Goal: Task Accomplishment & Management: Complete application form

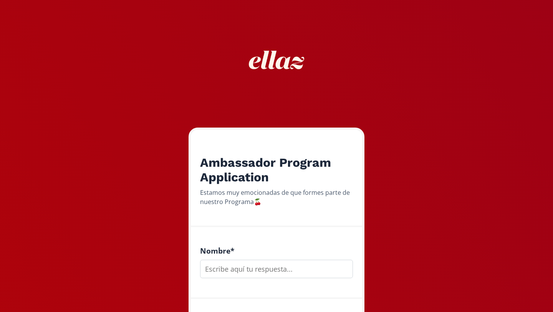
scroll to position [88, 0]
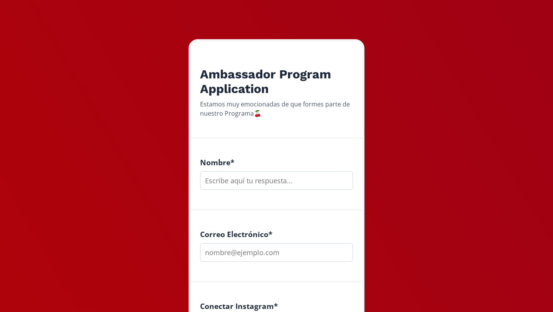
click at [304, 181] on input "text" at bounding box center [276, 180] width 153 height 18
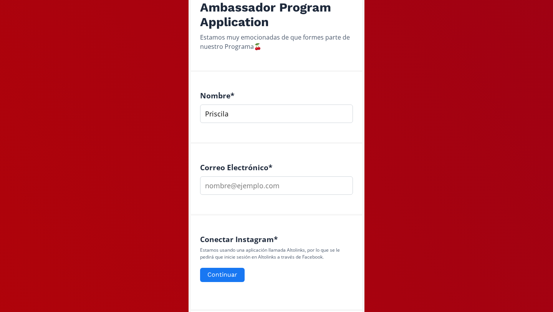
scroll to position [160, 0]
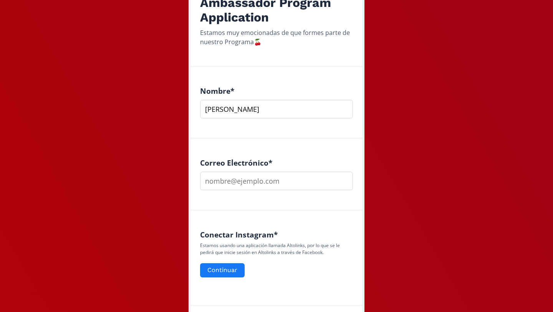
type input "[PERSON_NAME]"
type input "i"
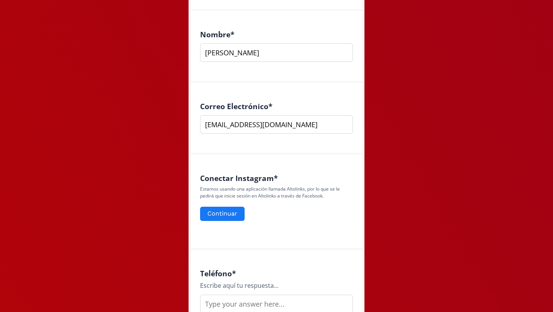
scroll to position [230, 0]
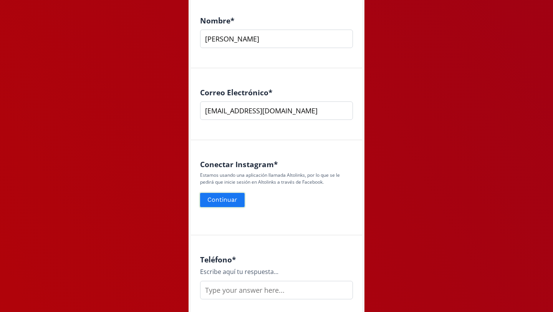
type input "[EMAIL_ADDRESS][DOMAIN_NAME]"
click at [229, 199] on button "Continuar" at bounding box center [222, 200] width 47 height 17
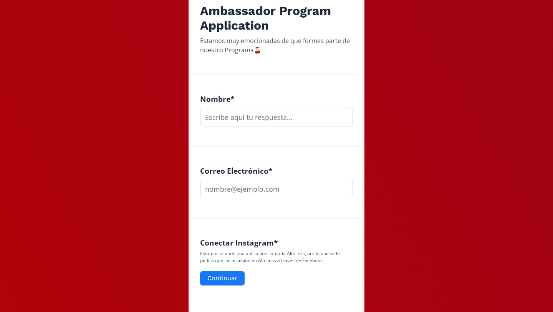
scroll to position [151, 0]
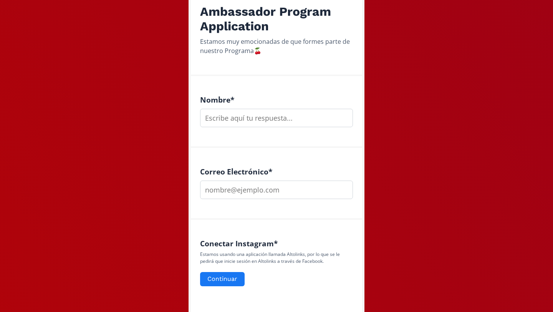
click at [254, 126] on input "text" at bounding box center [276, 118] width 153 height 18
type input "r"
type input "[PERSON_NAME]"
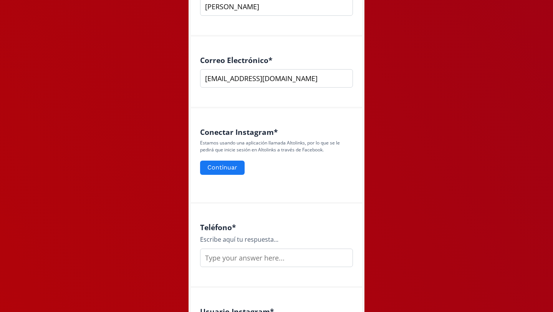
scroll to position [263, 0]
type input "[EMAIL_ADDRESS][DOMAIN_NAME]"
click at [238, 165] on button "Continuar" at bounding box center [222, 167] width 47 height 17
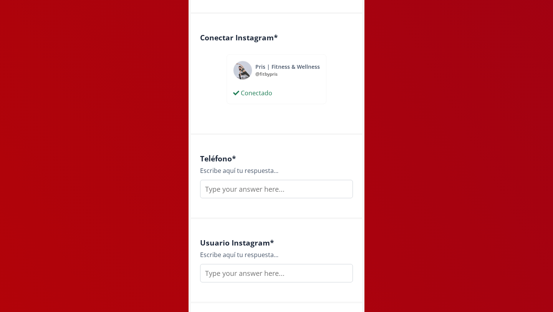
scroll to position [360, 0]
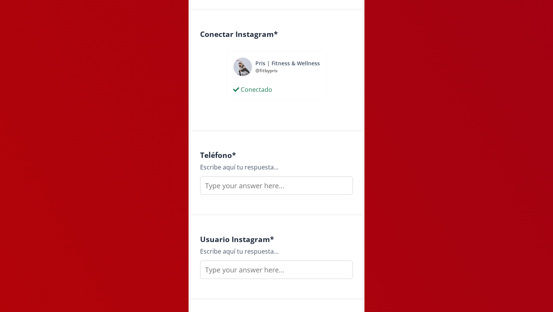
click at [301, 191] on input "text" at bounding box center [276, 185] width 153 height 18
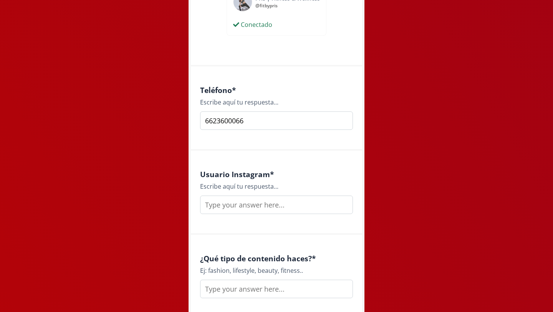
scroll to position [447, 0]
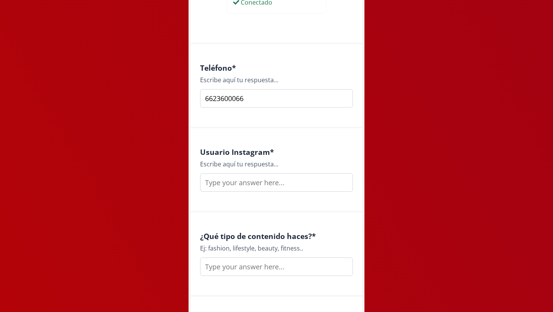
type input "6623600066"
click at [272, 187] on input "text" at bounding box center [276, 182] width 153 height 18
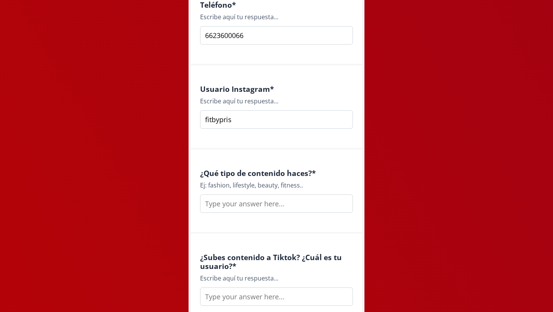
scroll to position [513, 0]
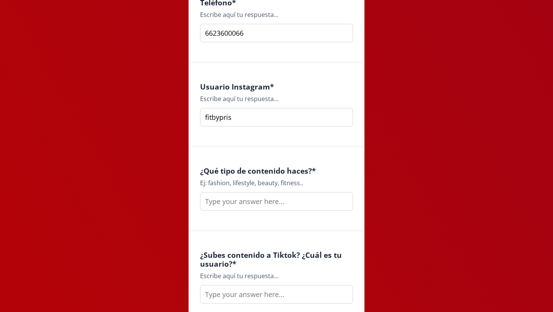
type input "fitbypris"
click at [264, 198] on input "text" at bounding box center [276, 201] width 153 height 18
type input "N"
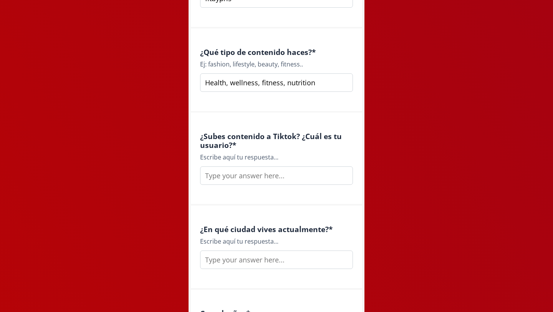
scroll to position [642, 0]
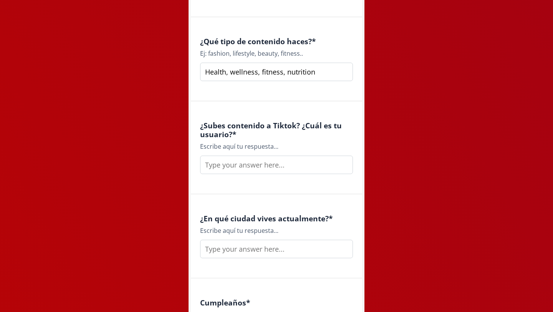
type input "Health, wellness, fitness, nutrition"
click at [286, 162] on input "text" at bounding box center [276, 165] width 153 height 18
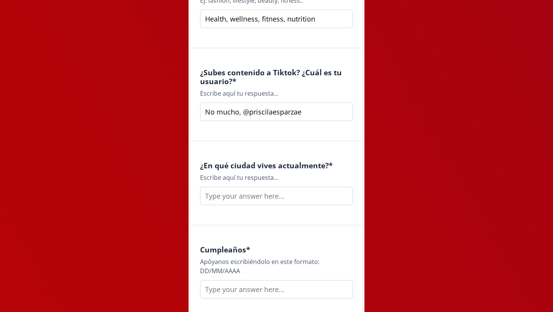
scroll to position [698, 0]
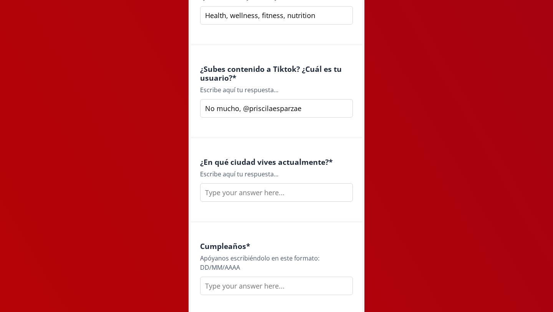
type input "No mucho, @priscilaesparzae"
click at [259, 201] on input "text" at bounding box center [276, 192] width 153 height 18
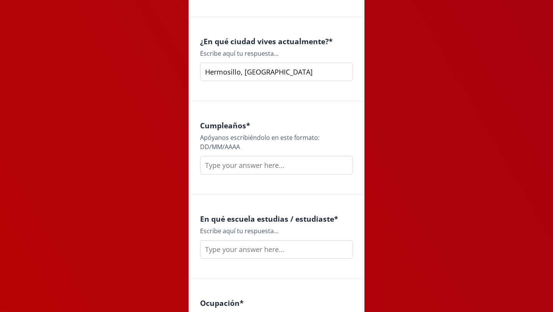
scroll to position [827, 0]
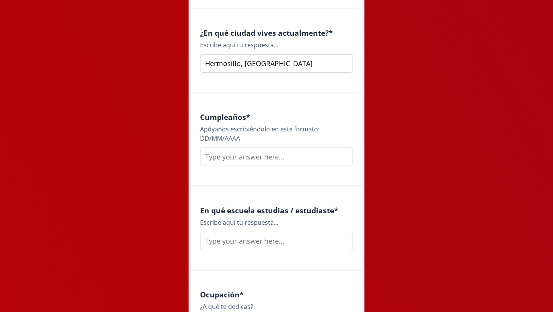
type input "Hermosillo, Sonora"
click at [243, 154] on input "text" at bounding box center [276, 156] width 153 height 18
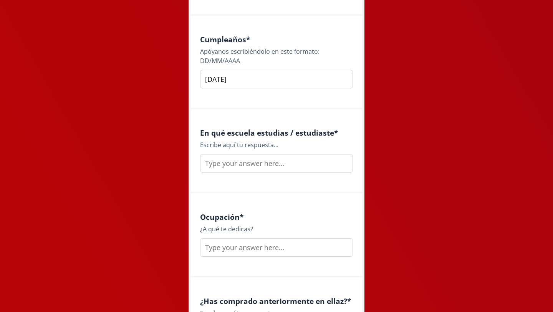
scroll to position [910, 0]
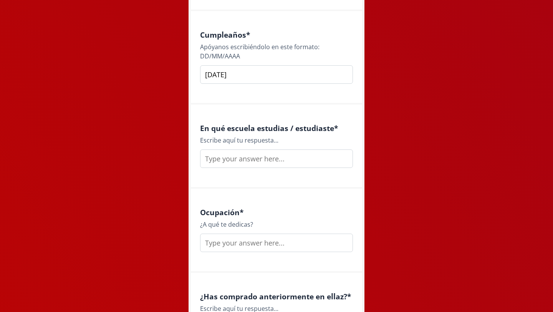
type input "15/01/2000"
click at [270, 160] on input "text" at bounding box center [276, 158] width 153 height 18
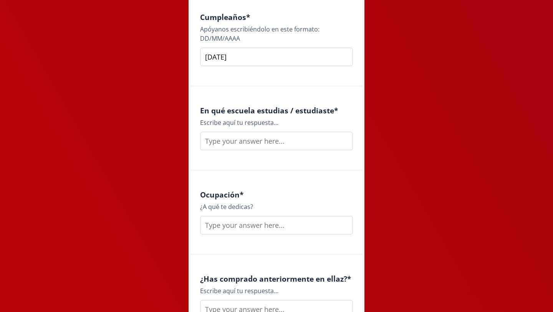
scroll to position [929, 0]
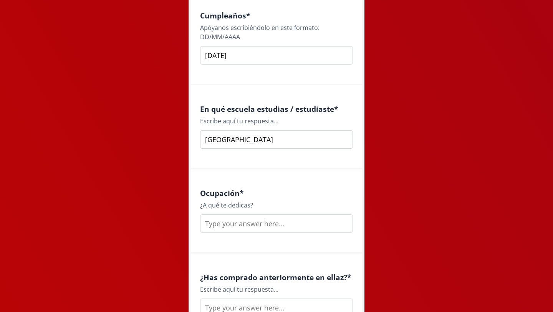
click at [206, 140] on input "Universidad de Sonora" at bounding box center [276, 139] width 153 height 18
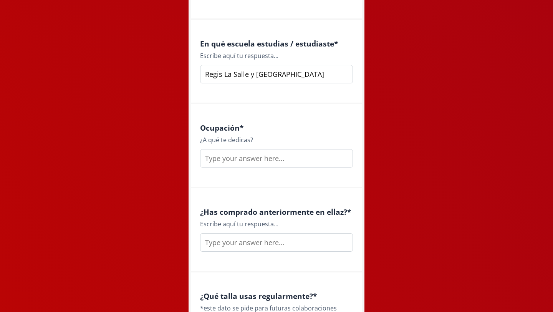
scroll to position [1003, 0]
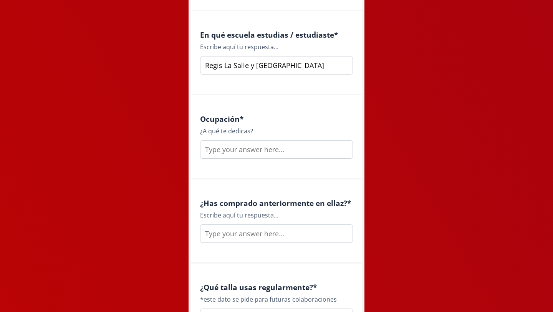
type input "Regis La Salle y Universidad de Sonora"
click at [263, 152] on input "text" at bounding box center [276, 149] width 153 height 18
type input "N"
type input "H"
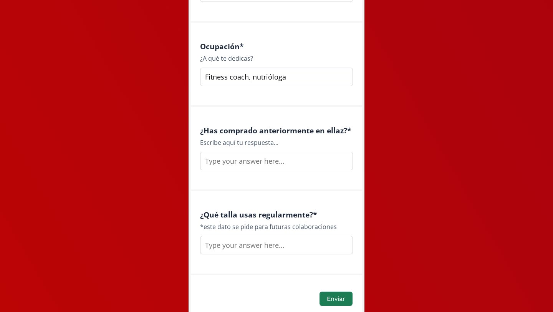
scroll to position [1077, 0]
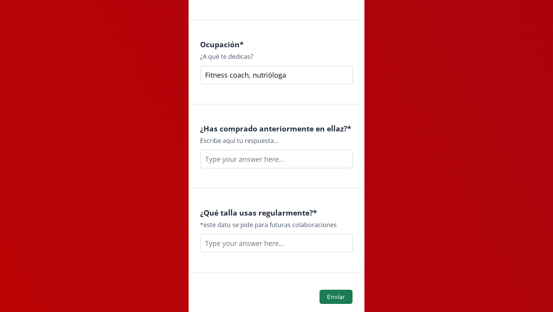
type input "Fitness coach, nutrióloga"
click at [290, 159] on input "text" at bounding box center [276, 159] width 153 height 18
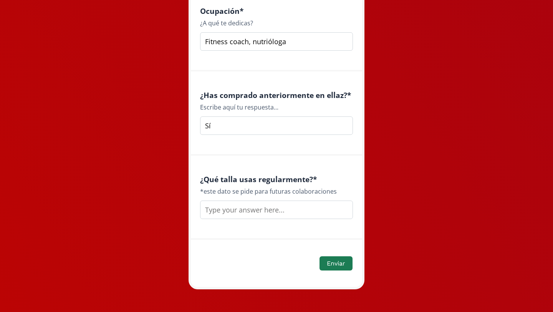
scroll to position [1115, 0]
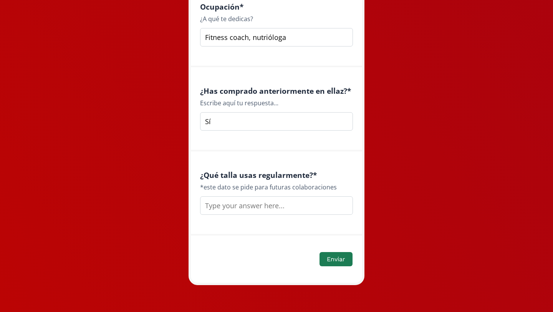
type input "Sí"
click at [263, 205] on input "text" at bounding box center [276, 205] width 153 height 18
type input "S"
drag, startPoint x: 219, startPoint y: 205, endPoint x: 192, endPoint y: 203, distance: 26.9
click at [192, 205] on div "¿Qué talla usas regularmente? * *este dato se pide para futuras colaboraciones …" at bounding box center [276, 193] width 171 height 84
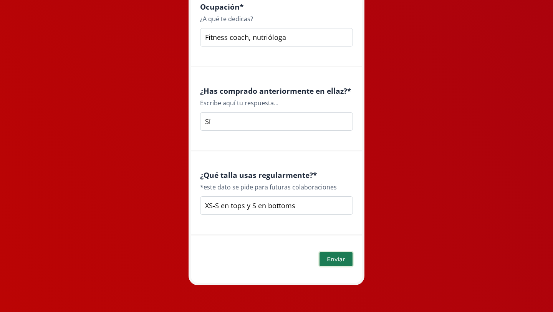
type input "XS-S en tops y S en bottoms"
click at [336, 259] on button "Enviar" at bounding box center [335, 259] width 35 height 17
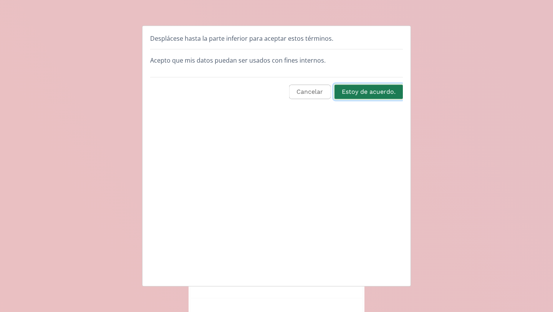
click at [381, 98] on button "Estoy de acuerdo." at bounding box center [368, 92] width 71 height 17
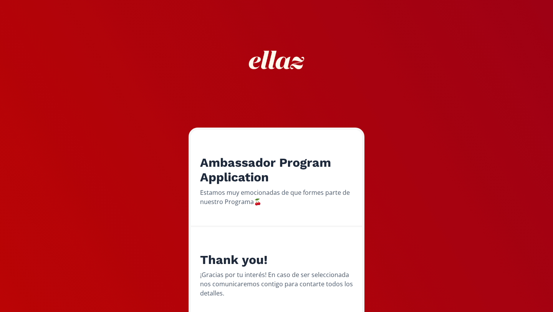
scroll to position [46, 0]
